Goal: Task Accomplishment & Management: Use online tool/utility

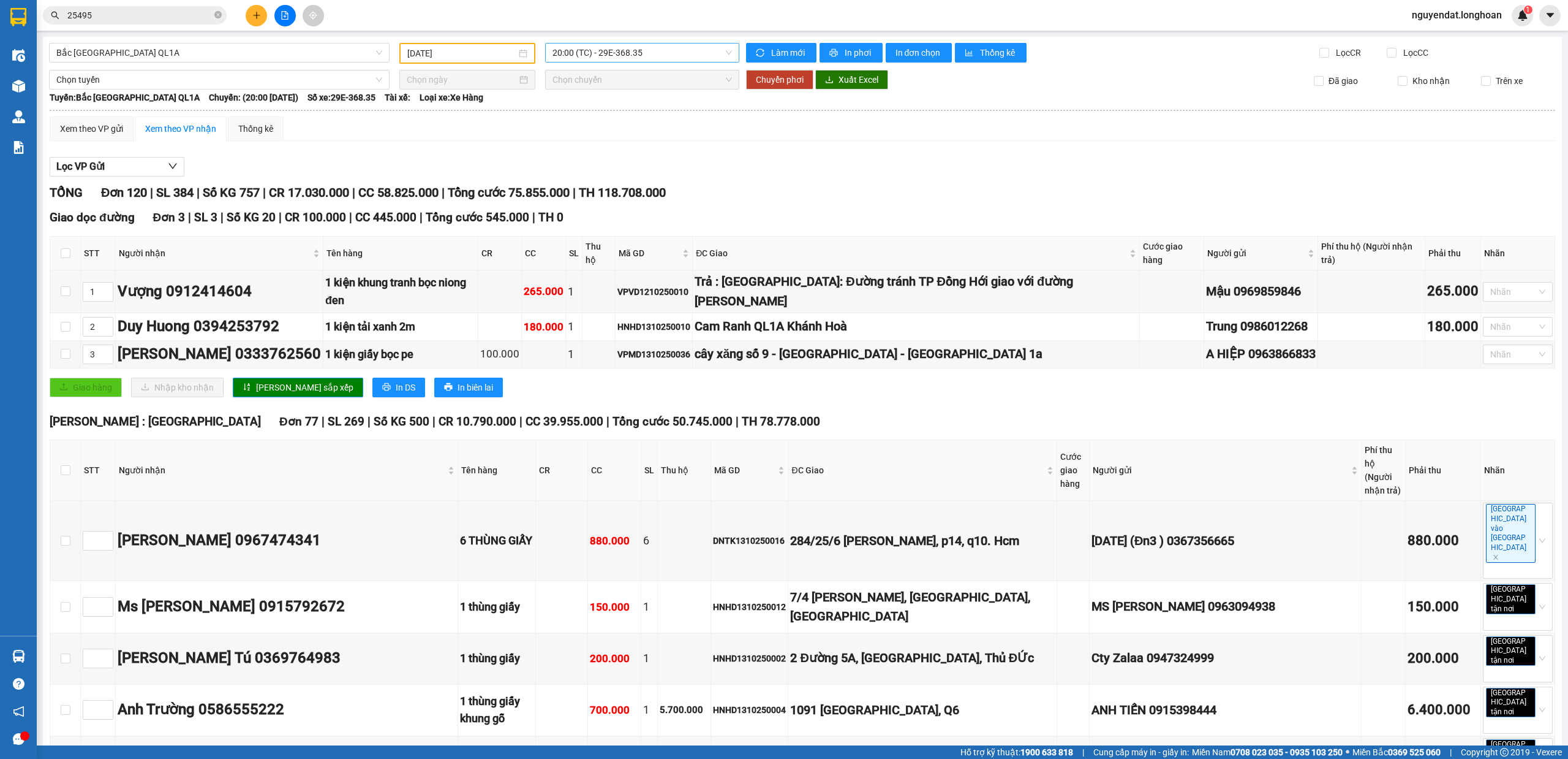
click at [619, 54] on span "20:00 (TC) - 29E-368.35" at bounding box center [643, 53] width 180 height 19
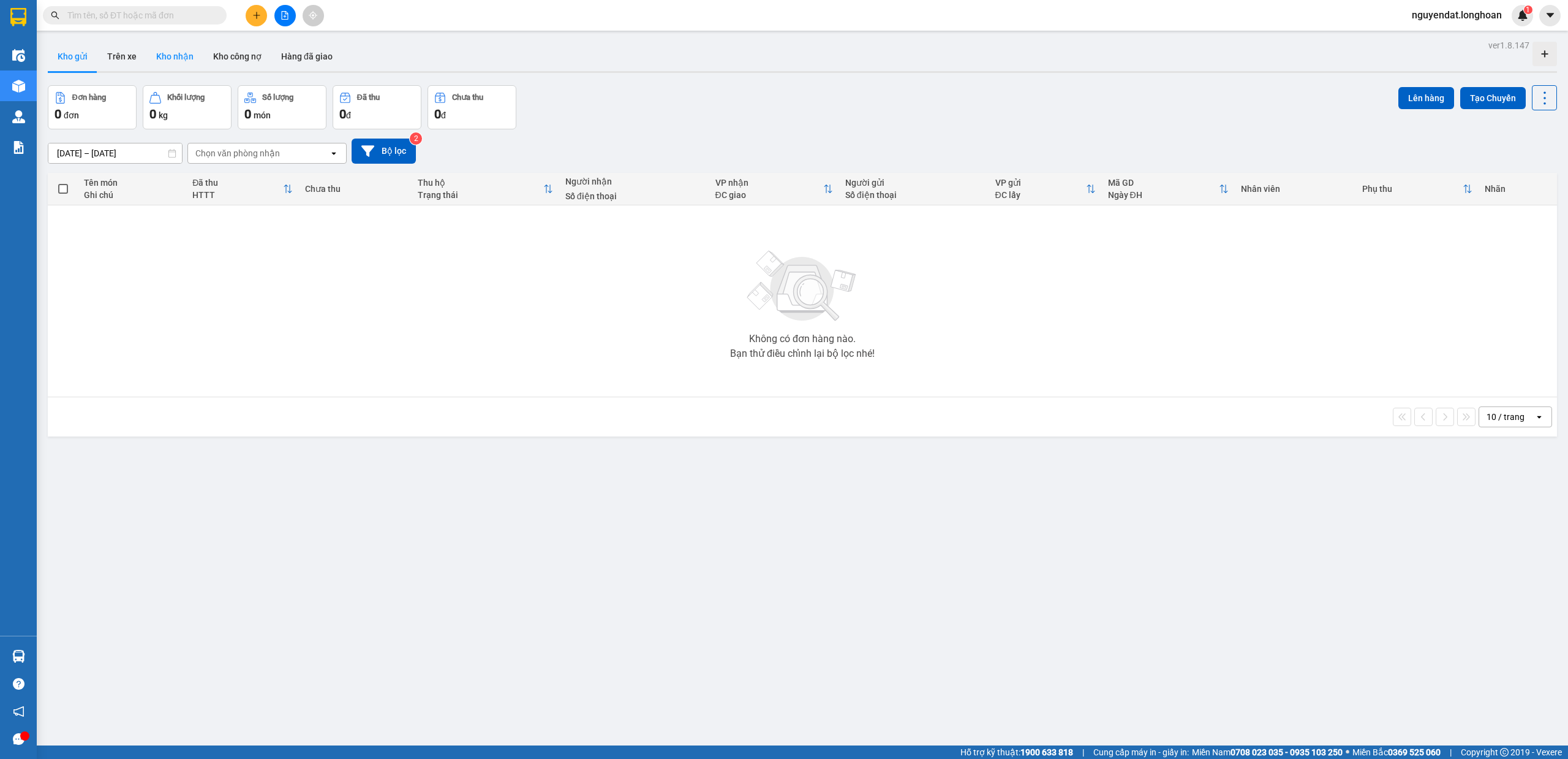
click at [175, 65] on button "Kho nhận" at bounding box center [175, 57] width 57 height 29
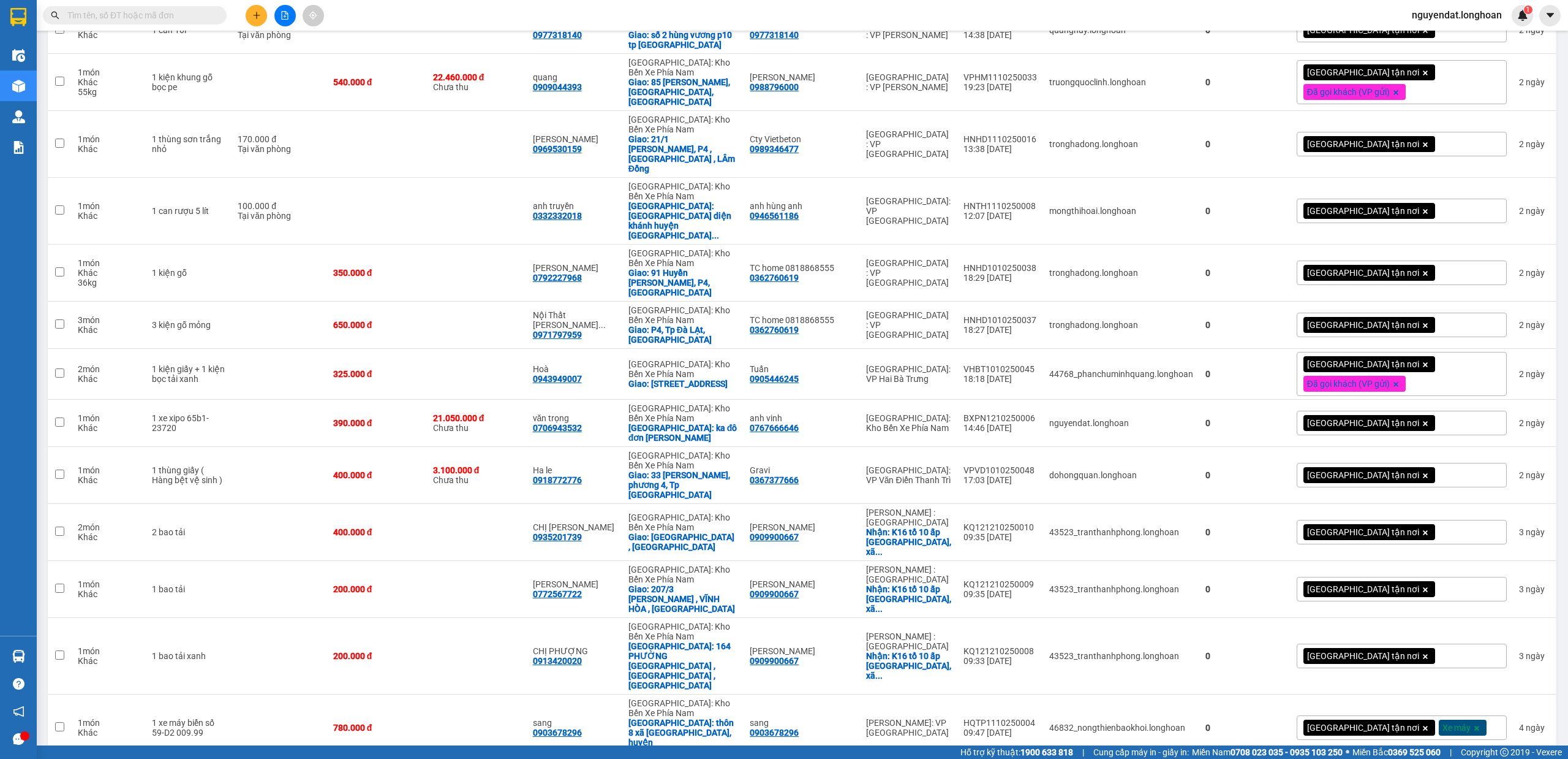
scroll to position [1467, 0]
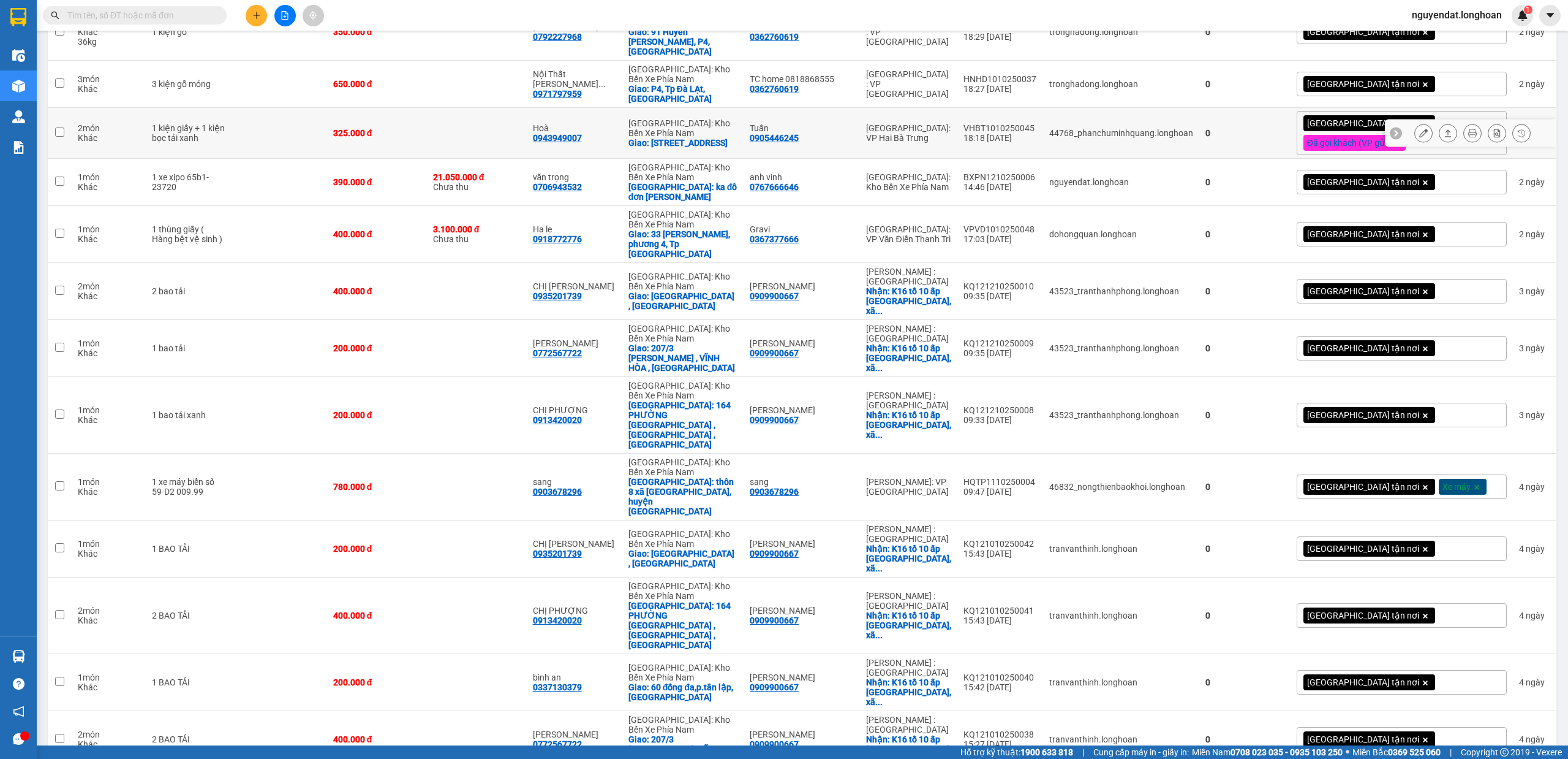
scroll to position [1194, 0]
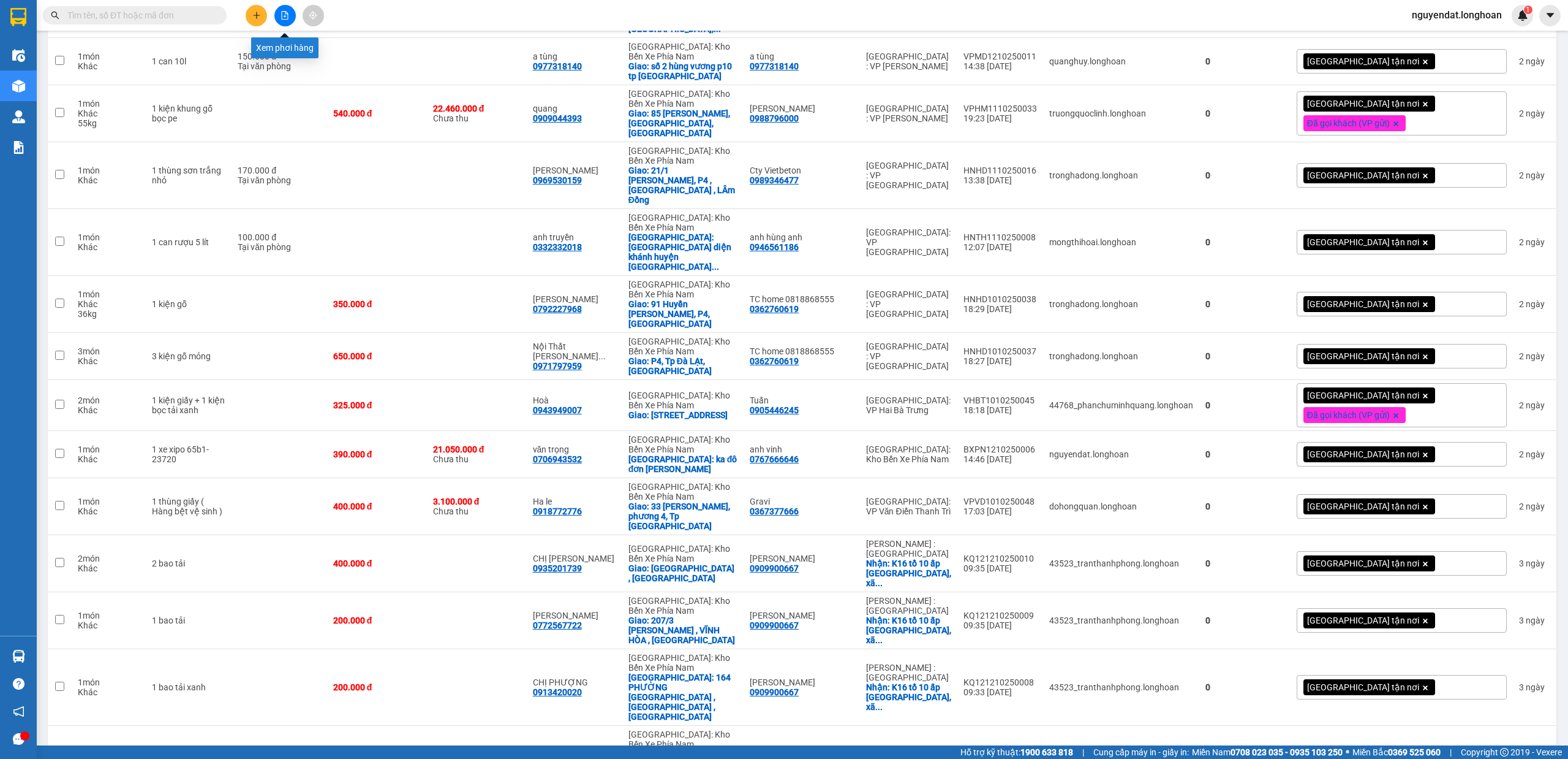
click at [277, 13] on button at bounding box center [285, 15] width 21 height 21
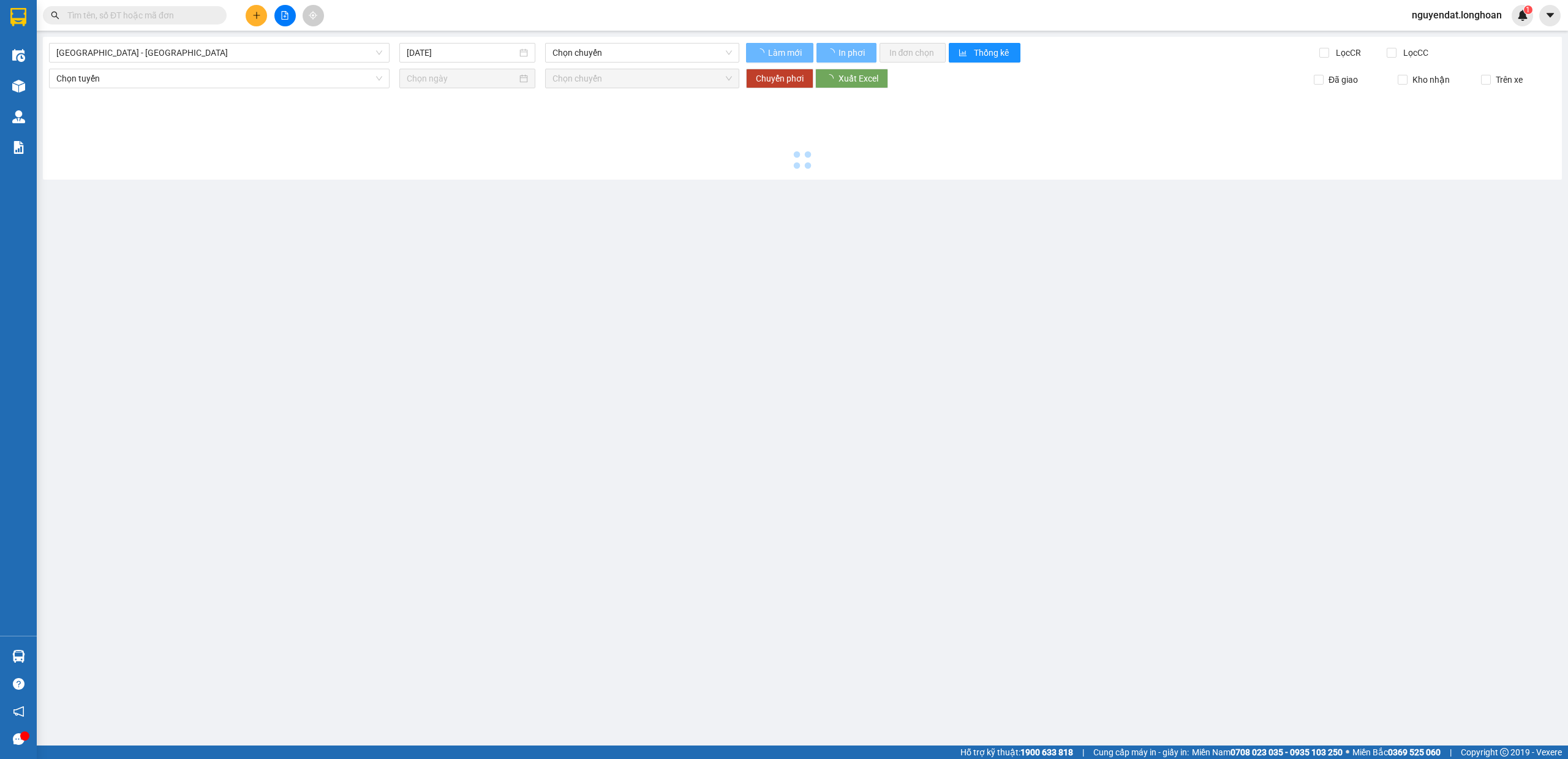
type input "15/10/2025"
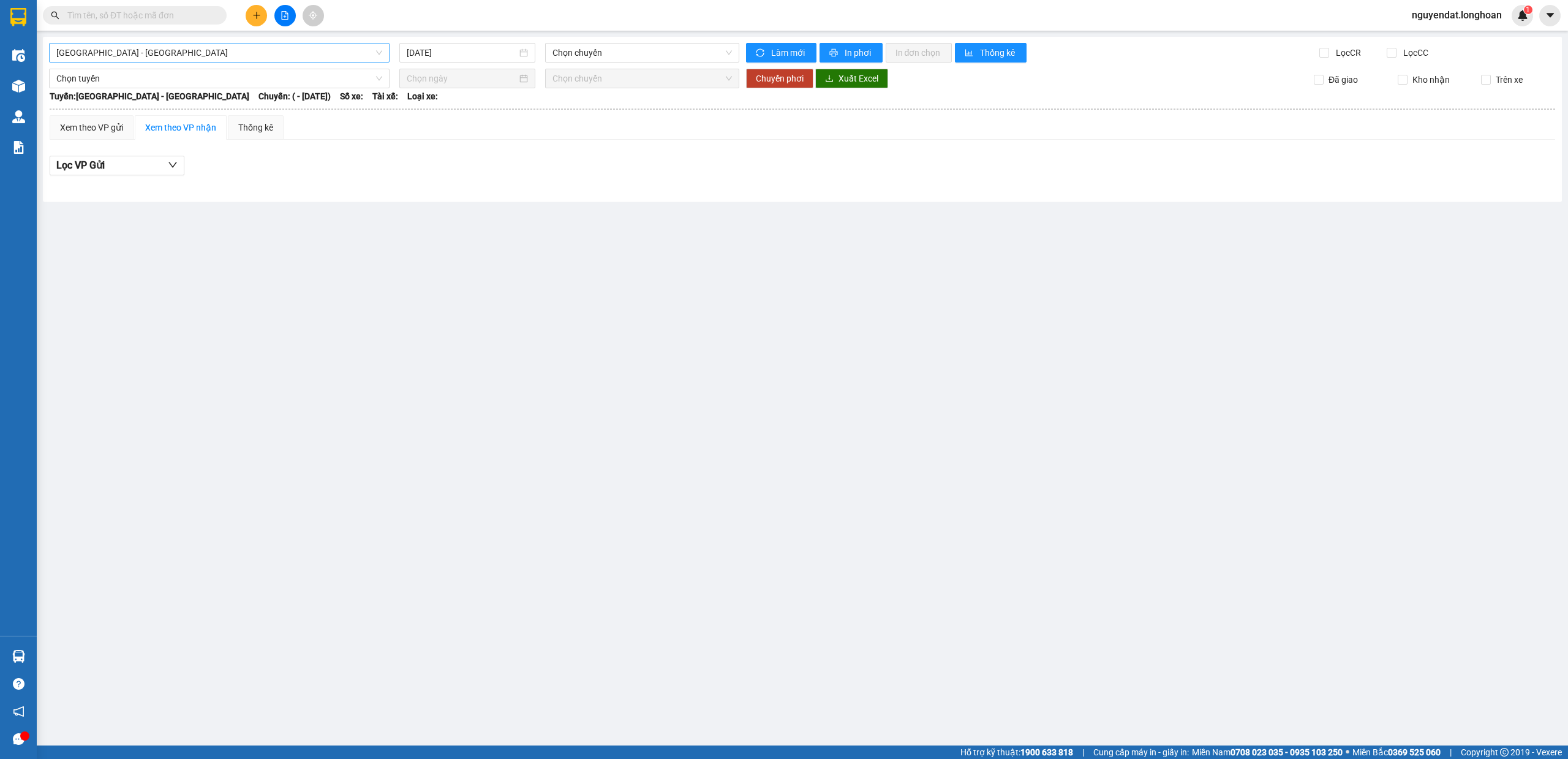
click at [197, 53] on span "Hải Phòng - Hà Nội" at bounding box center [219, 53] width 326 height 19
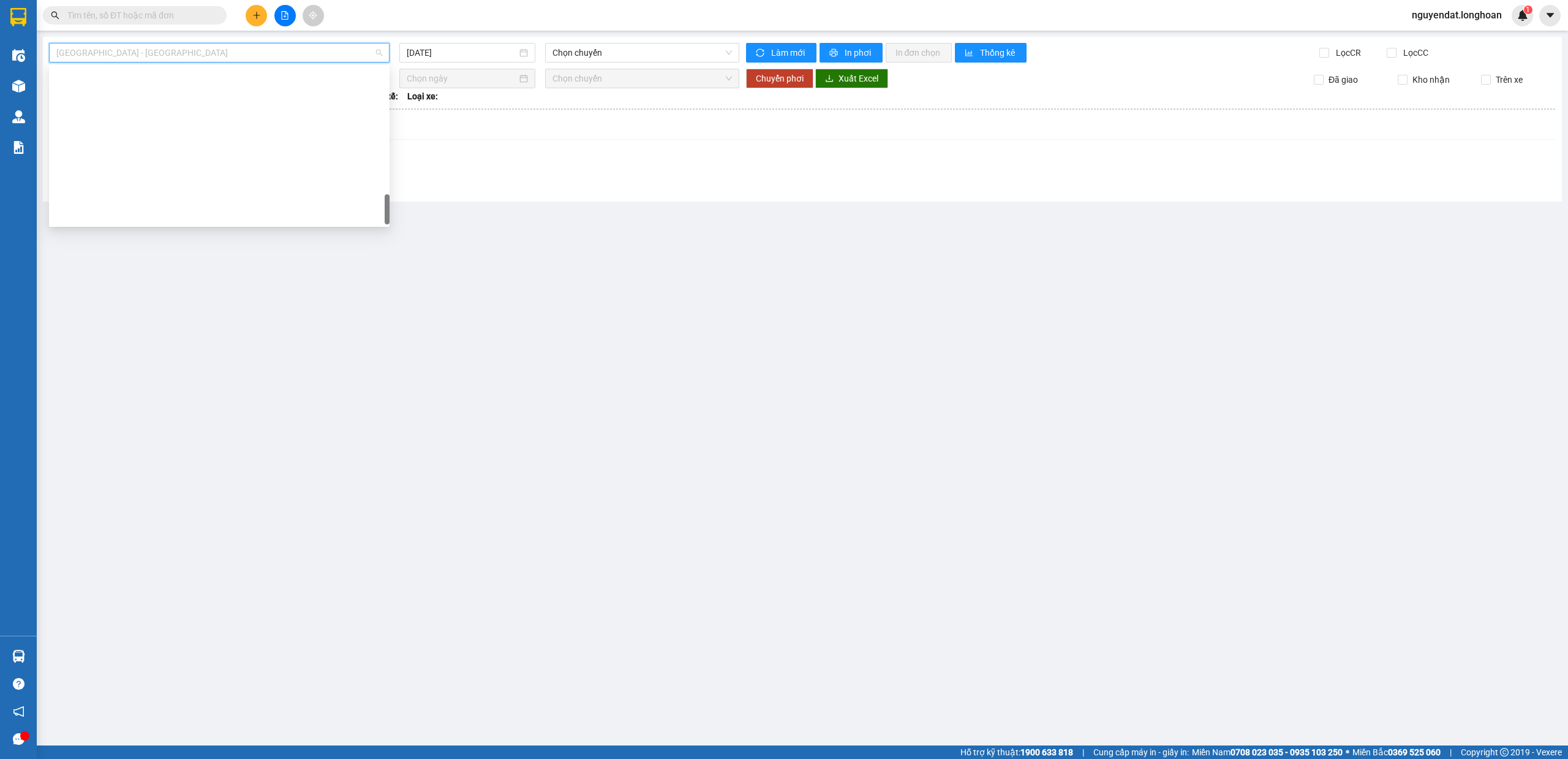
scroll to position [863, 0]
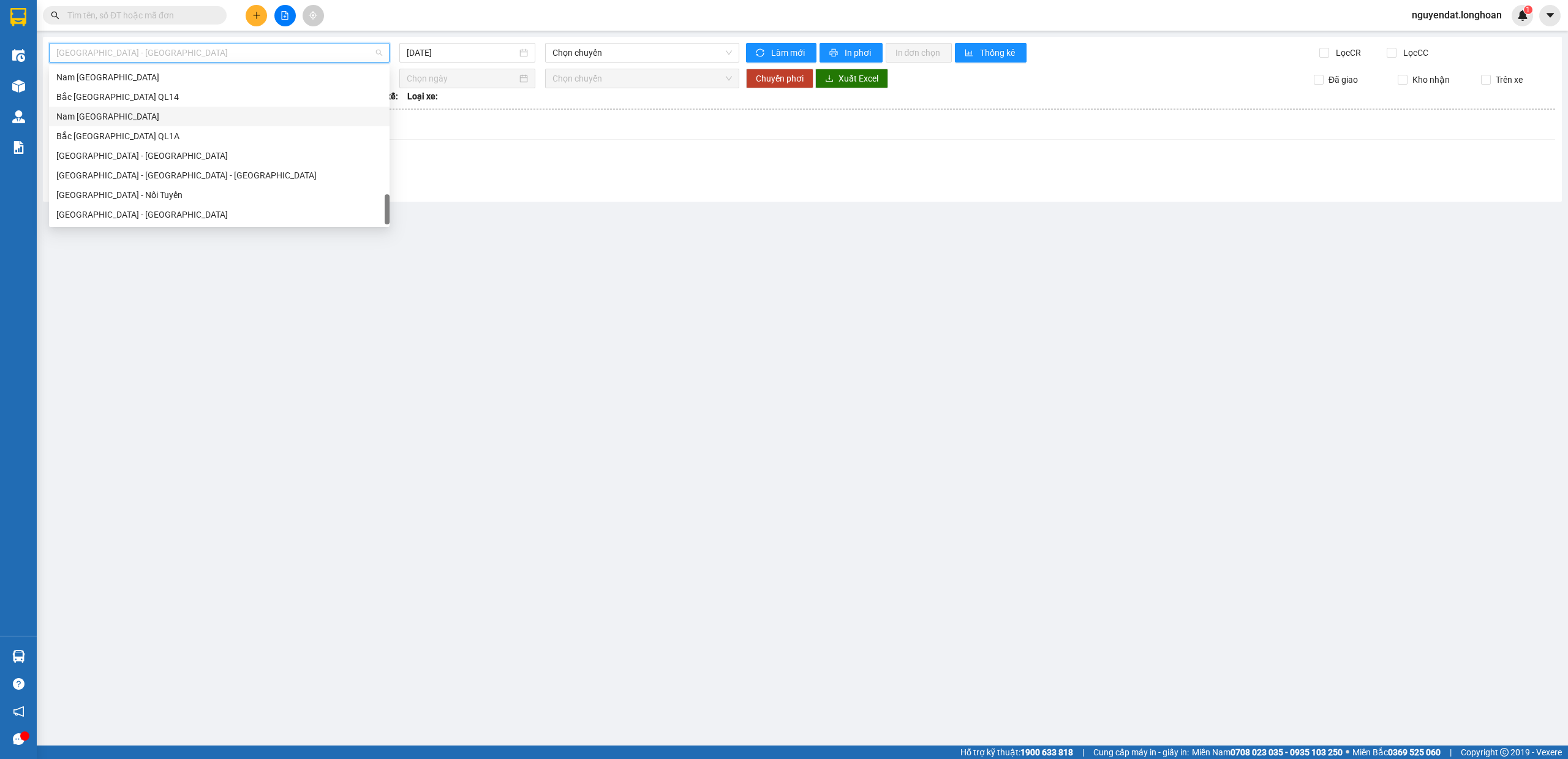
click at [135, 109] on div "Nam [GEOGRAPHIC_DATA]" at bounding box center [219, 116] width 340 height 19
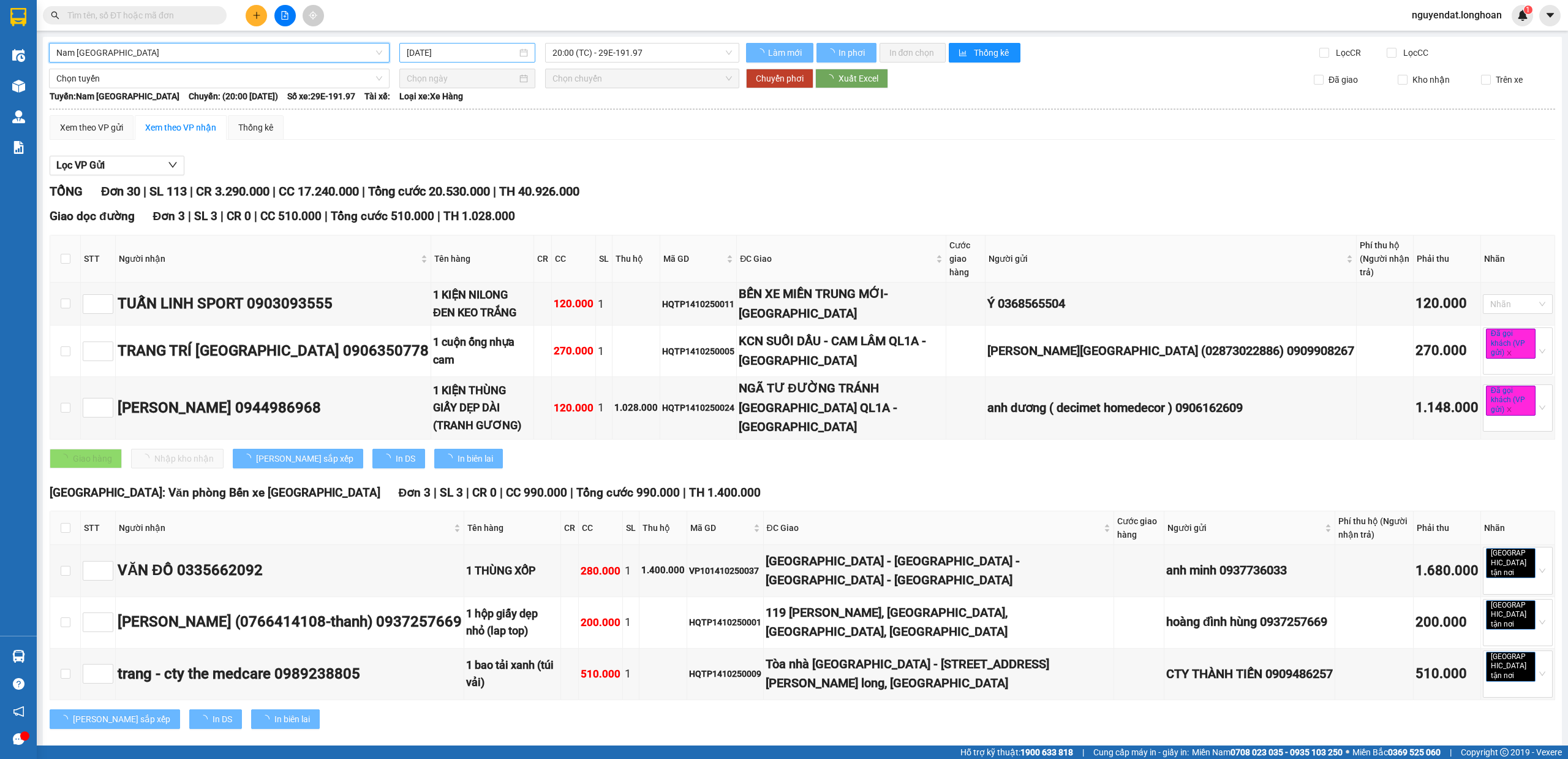
click at [456, 57] on input "15/10/2025" at bounding box center [462, 53] width 111 height 13
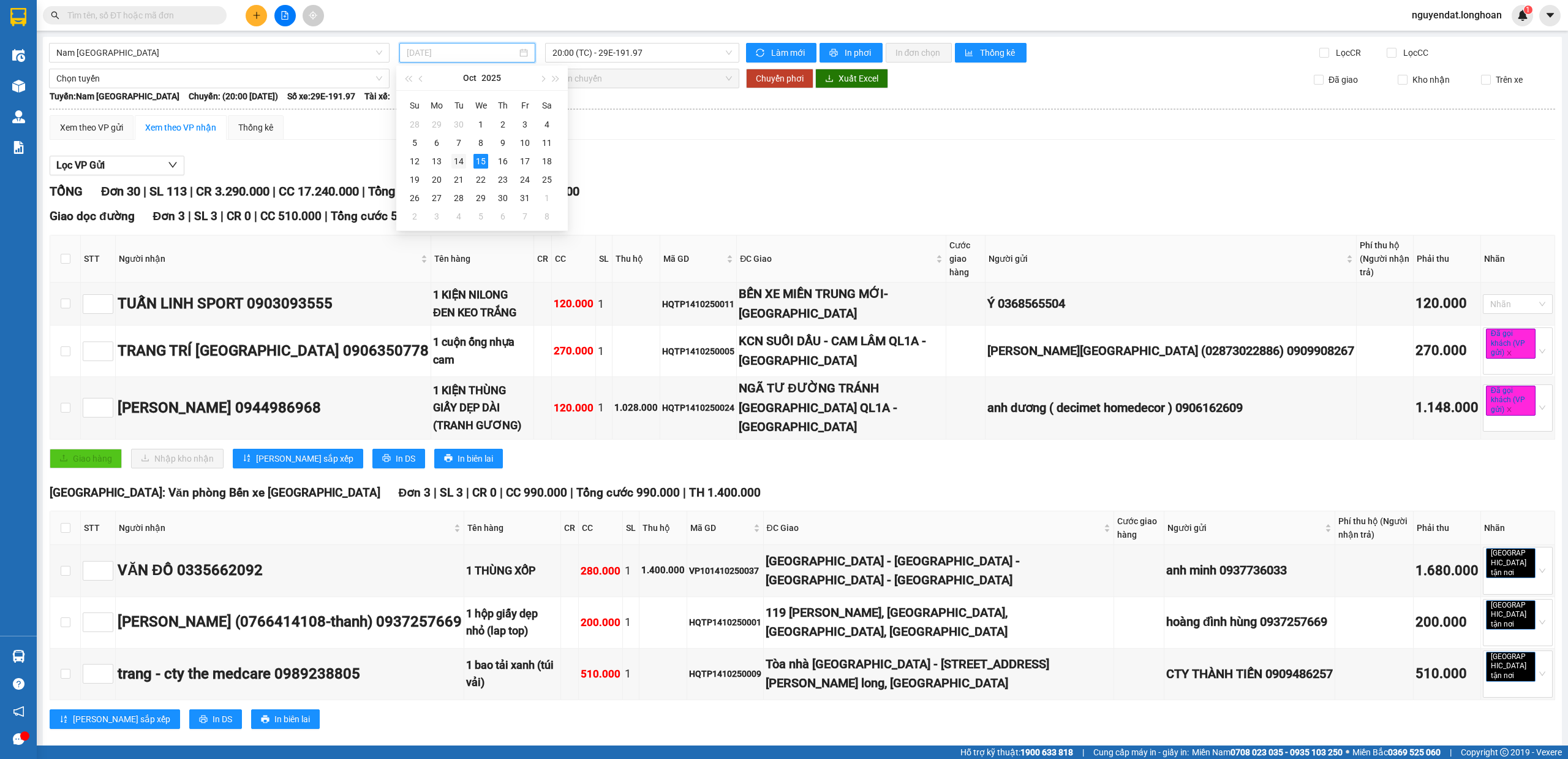
click at [463, 167] on div "14" at bounding box center [459, 161] width 15 height 15
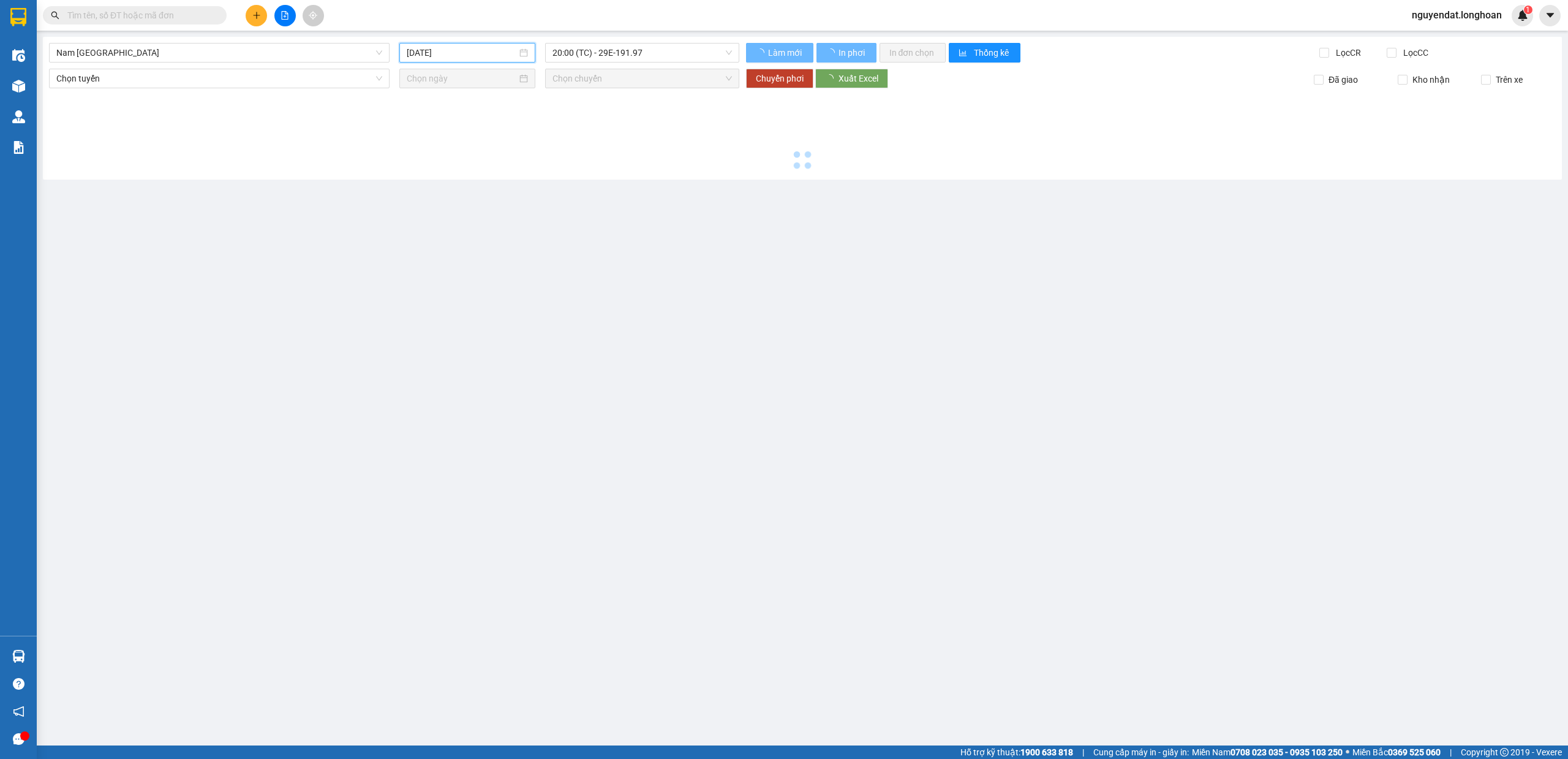
type input "14/10/2025"
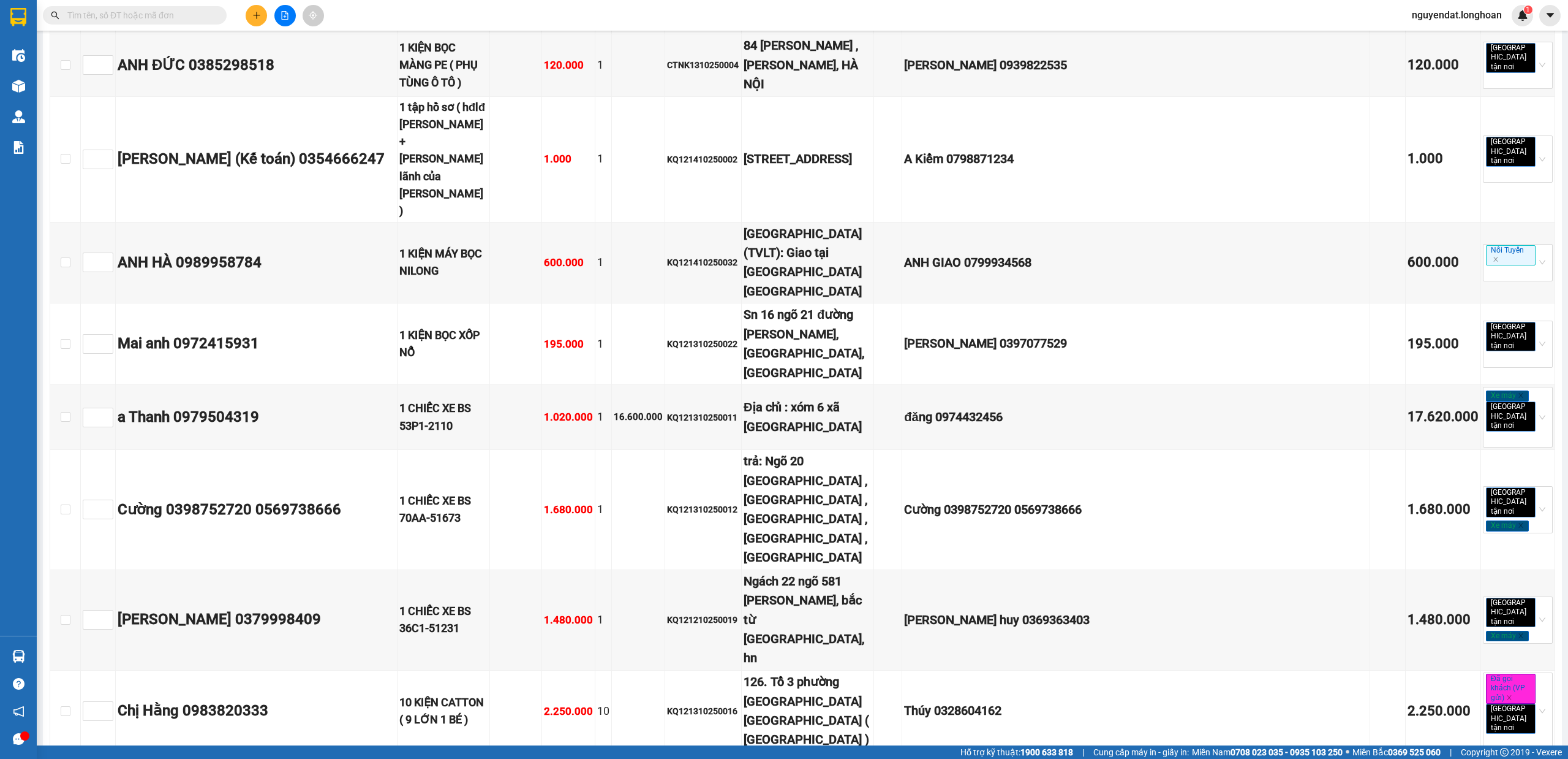
scroll to position [394, 0]
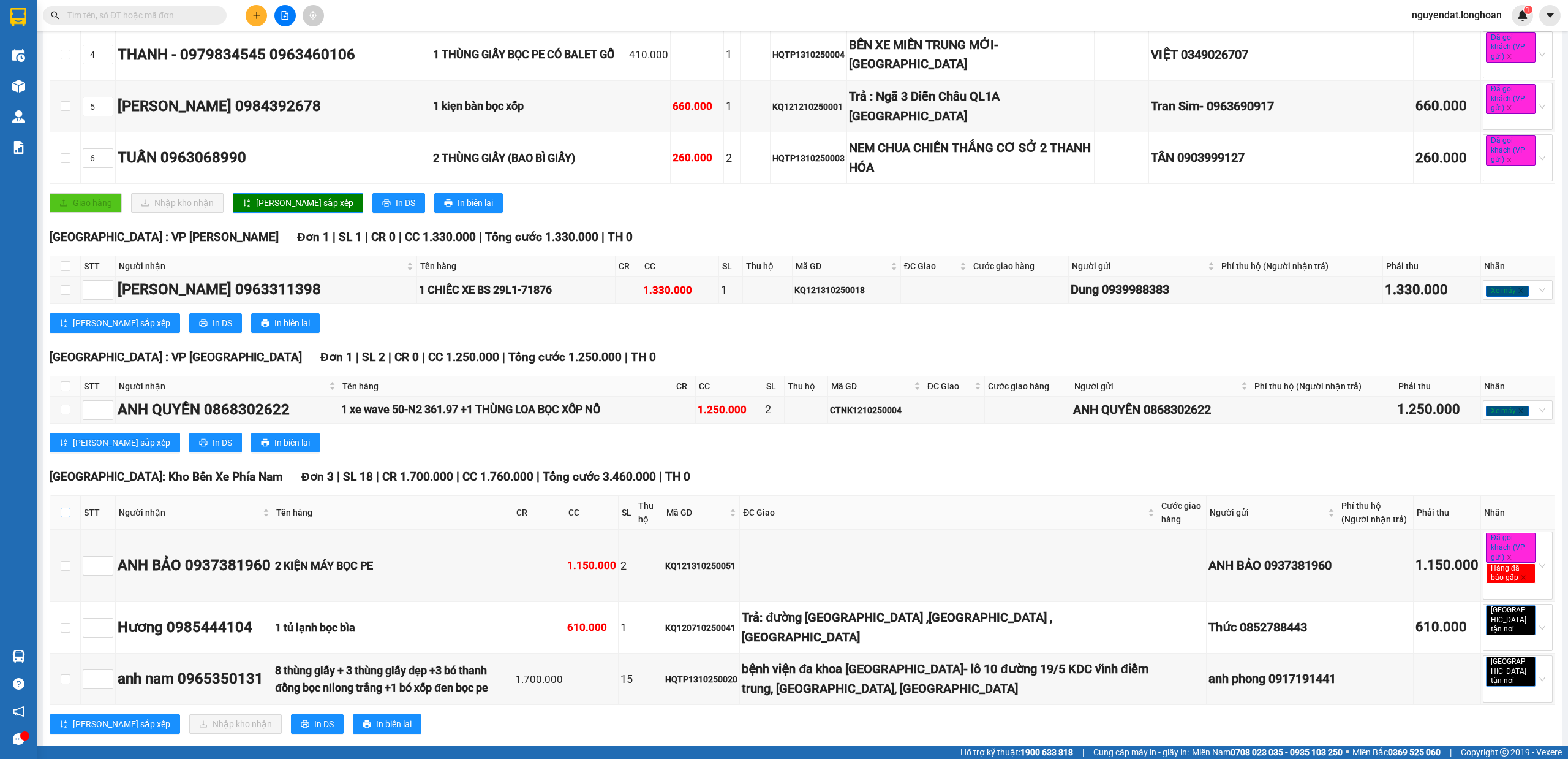
click at [65, 519] on label at bounding box center [65, 512] width 10 height 13
click at [65, 517] on input "checkbox" at bounding box center [65, 512] width 10 height 10
checkbox input "true"
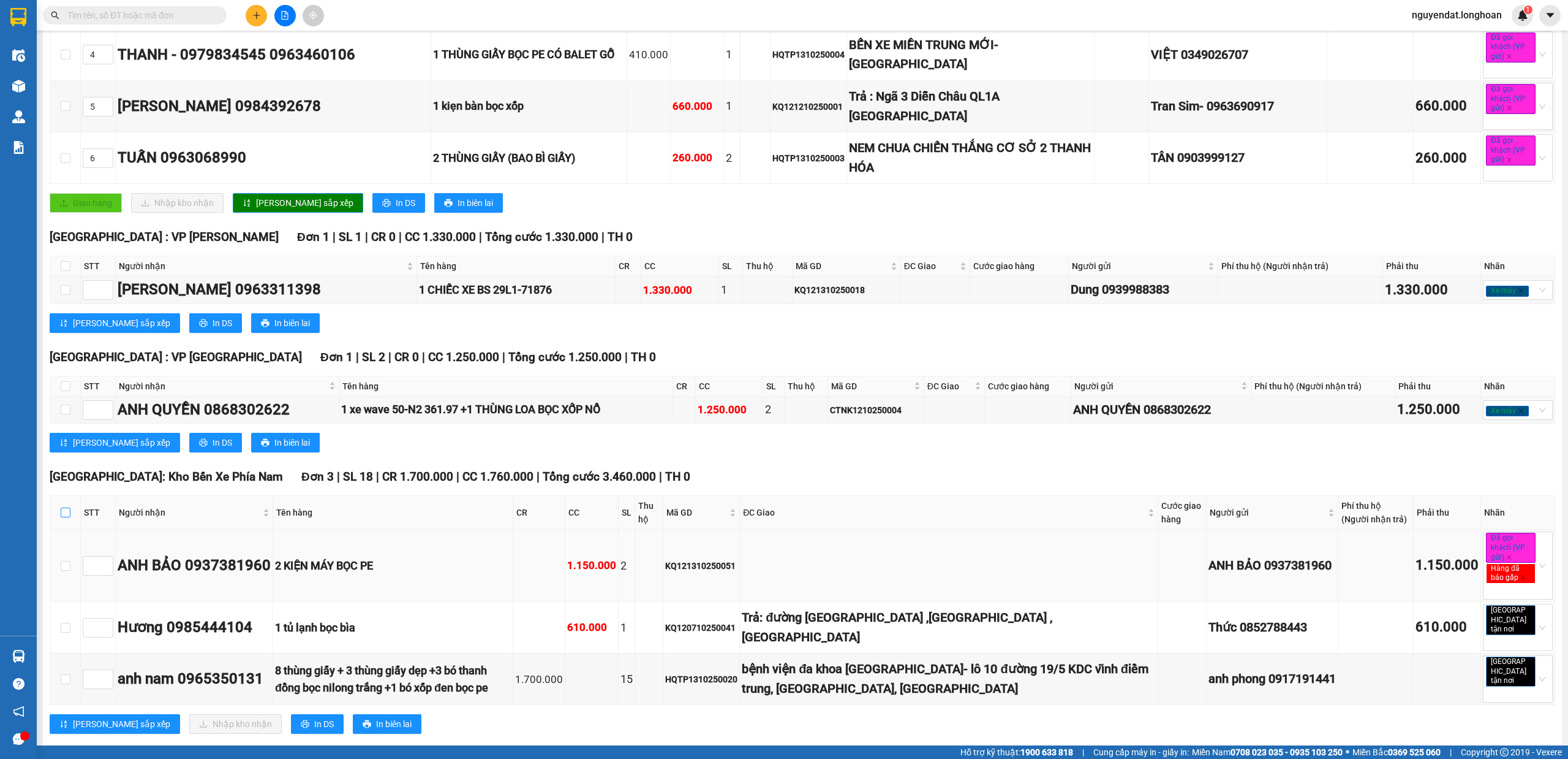
checkbox input "true"
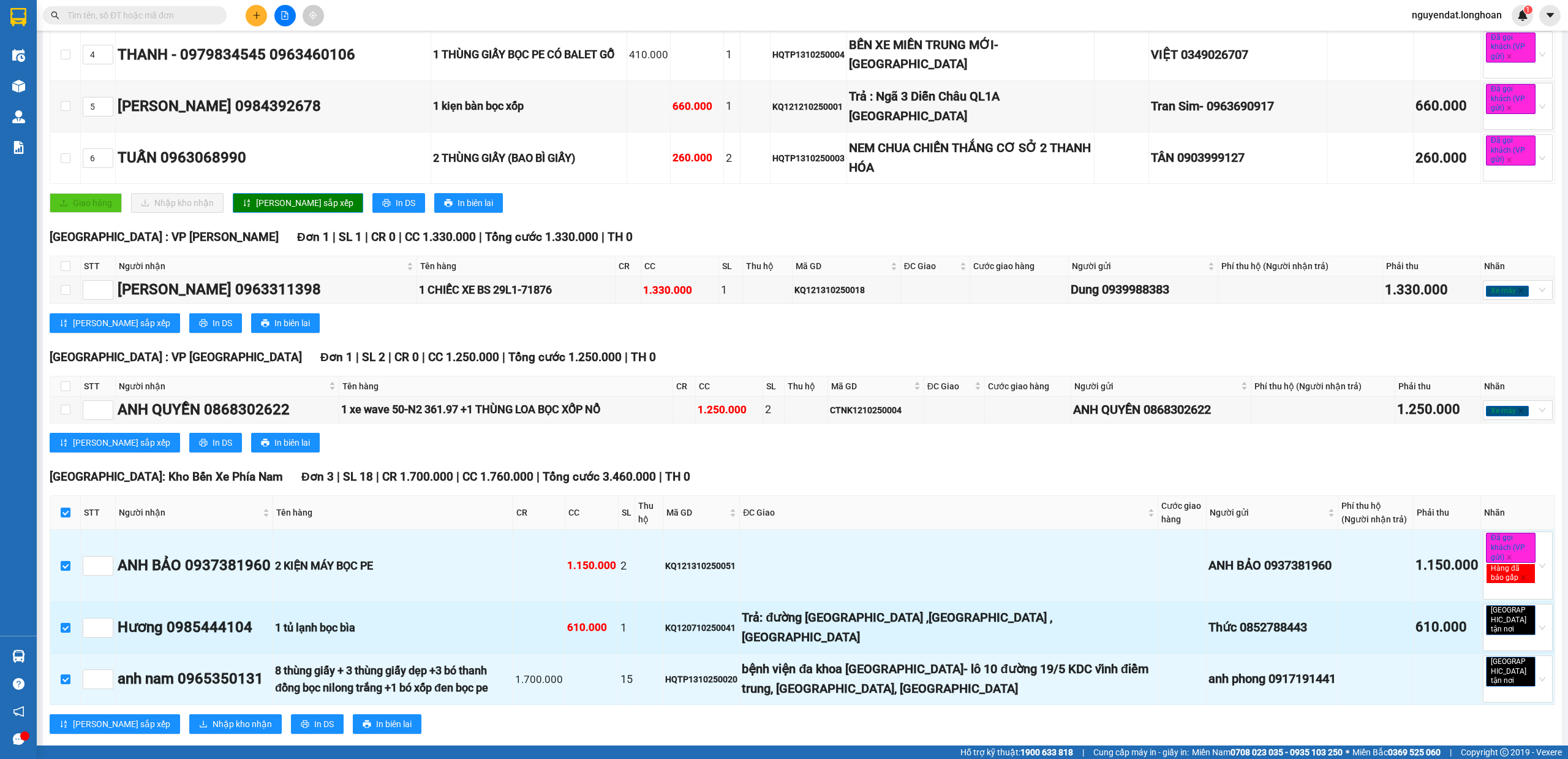
drag, startPoint x: 69, startPoint y: 630, endPoint x: 111, endPoint y: 652, distance: 47.4
click at [69, 631] on label at bounding box center [65, 628] width 10 height 13
click at [67, 632] on input "checkbox" at bounding box center [65, 627] width 10 height 10
checkbox input "false"
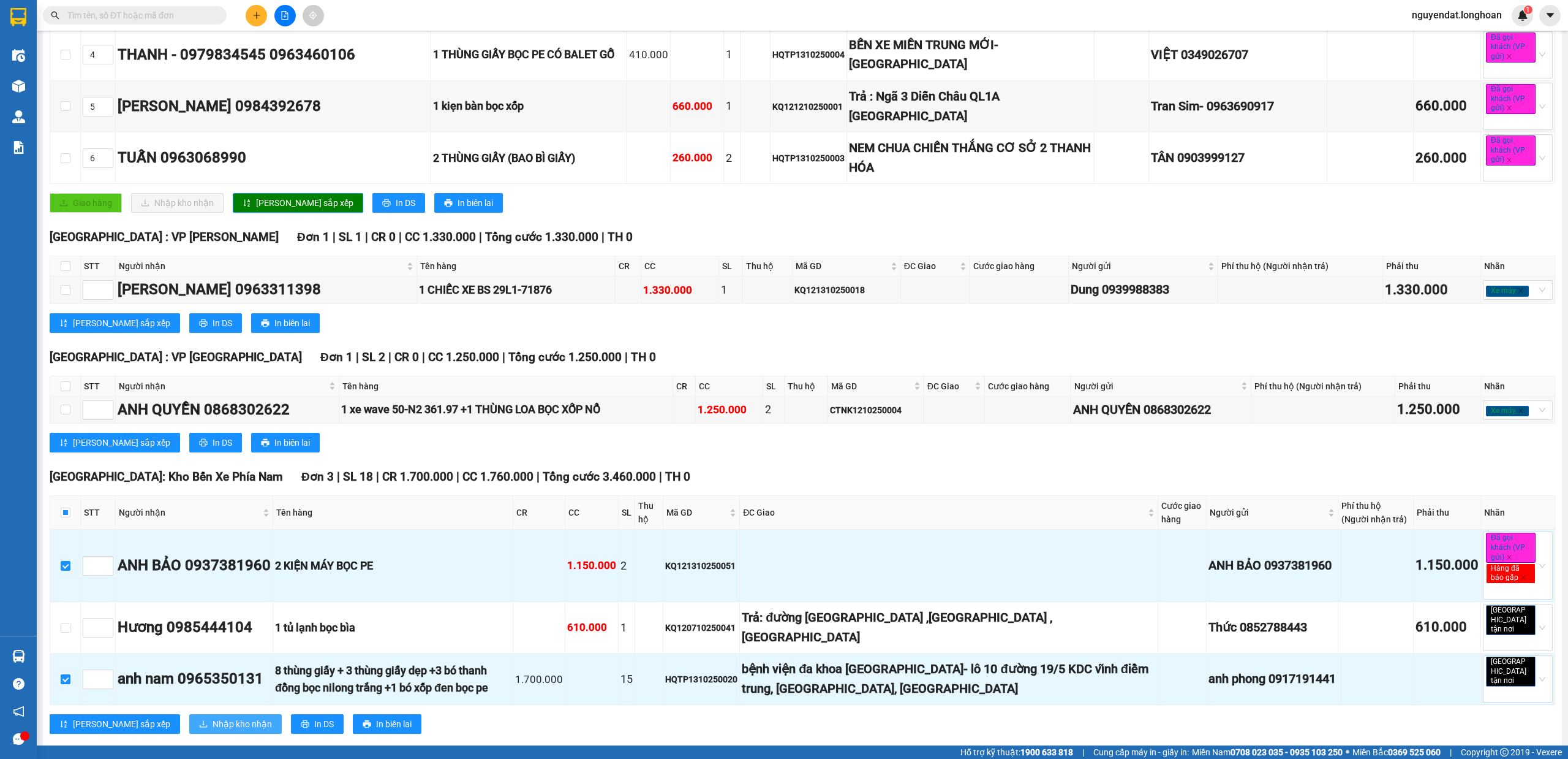
click at [212, 724] on span "Nhập kho nhận" at bounding box center [242, 724] width 59 height 13
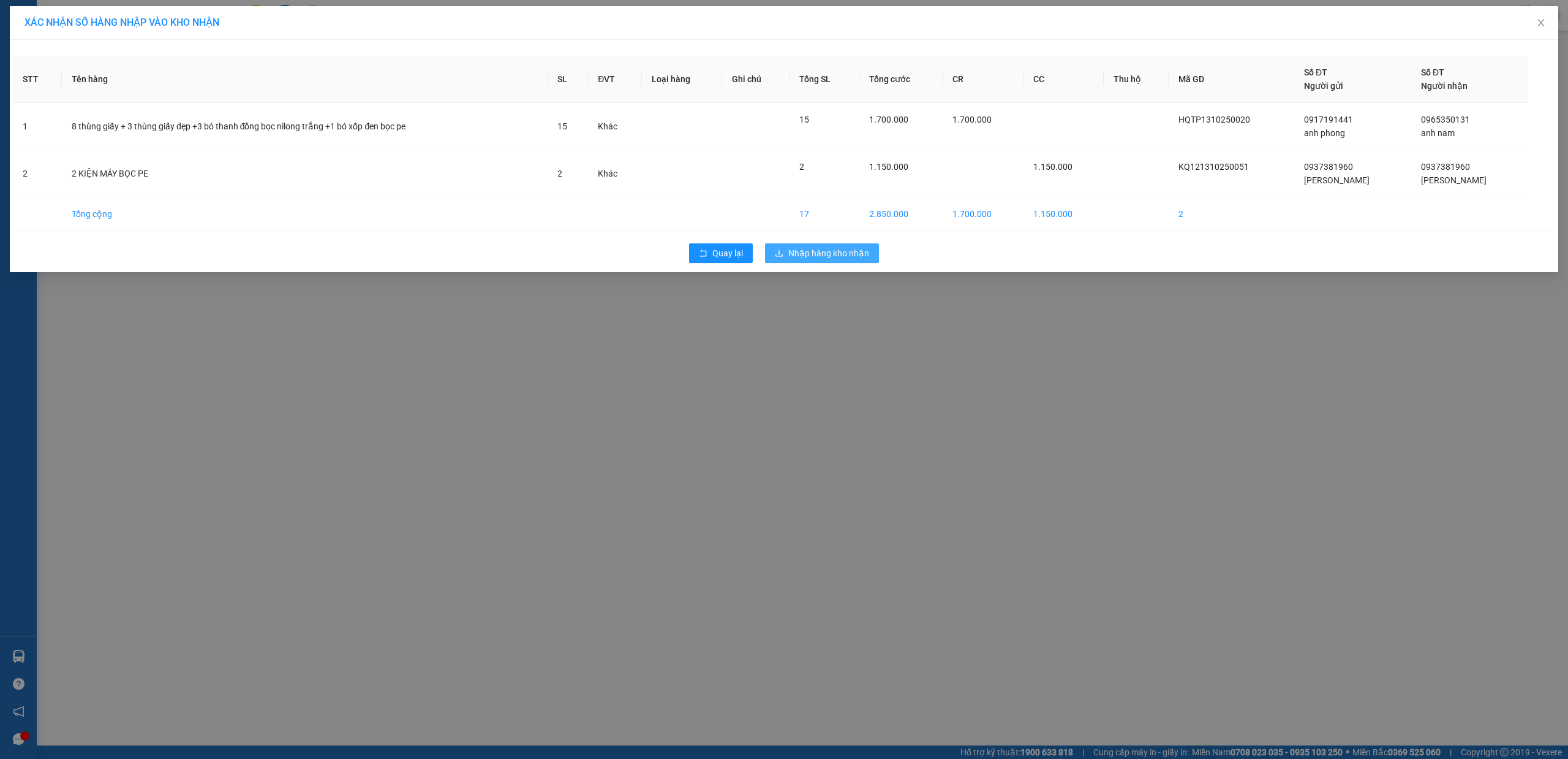
click at [827, 257] on span "Nhập hàng kho nhận" at bounding box center [829, 253] width 81 height 13
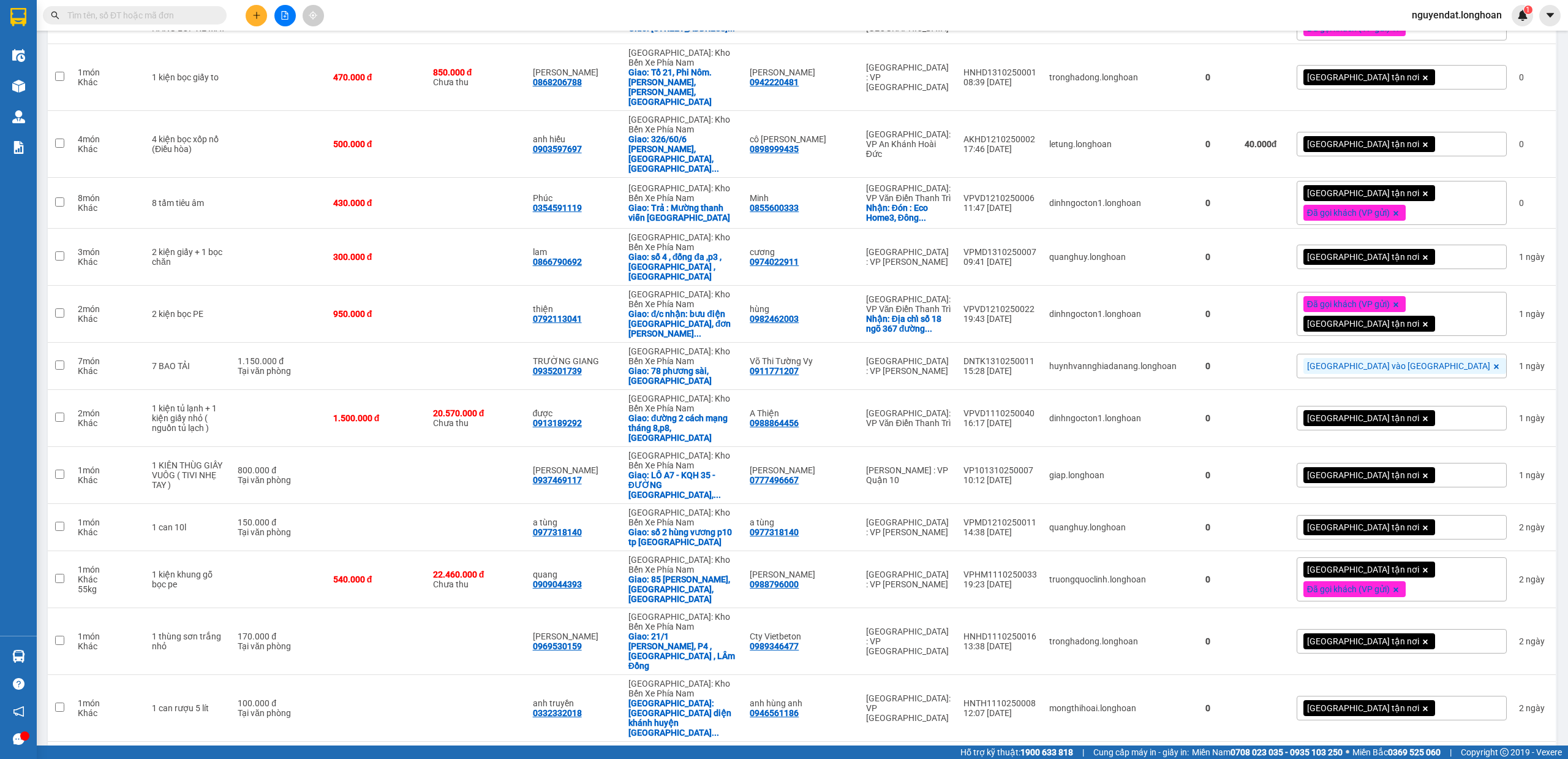
scroll to position [1575, 0]
